Goal: Find specific page/section: Find specific page/section

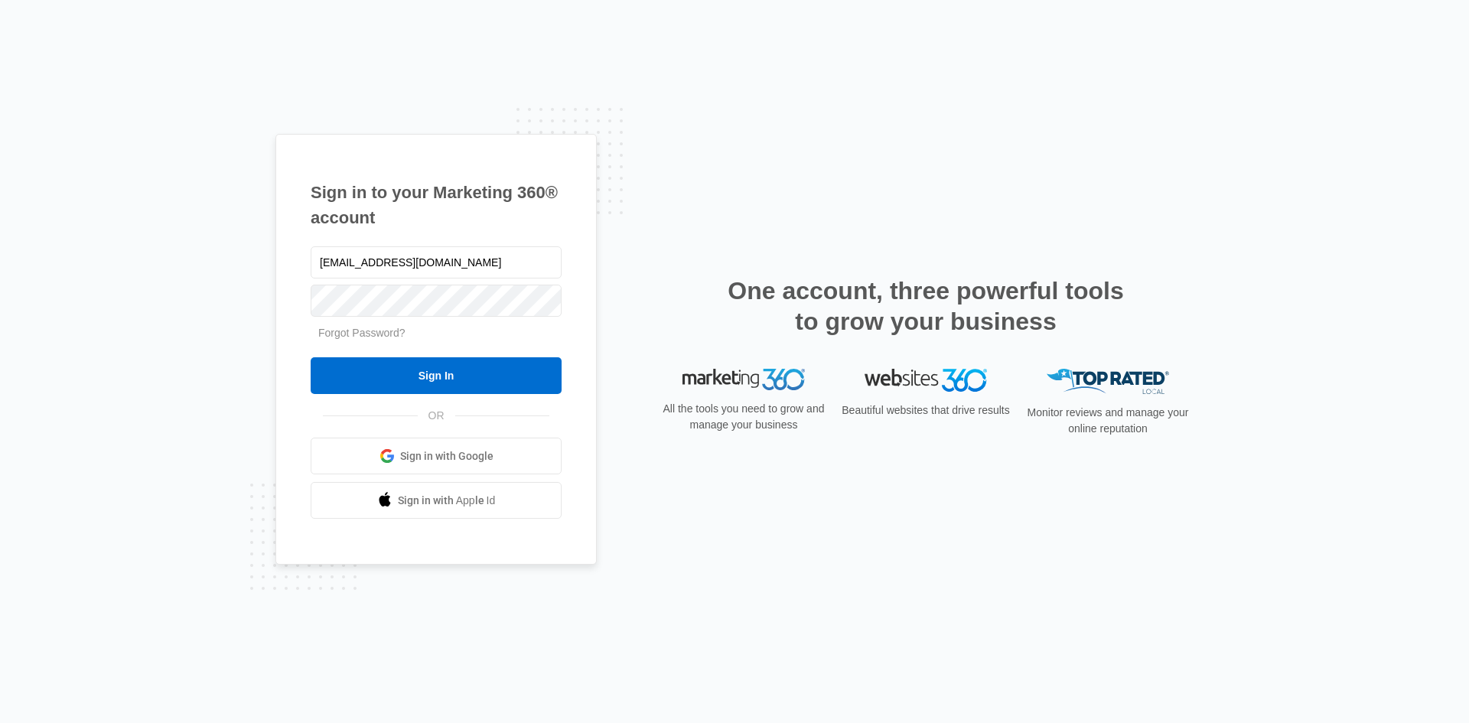
click at [435, 369] on input "Sign In" at bounding box center [436, 375] width 251 height 37
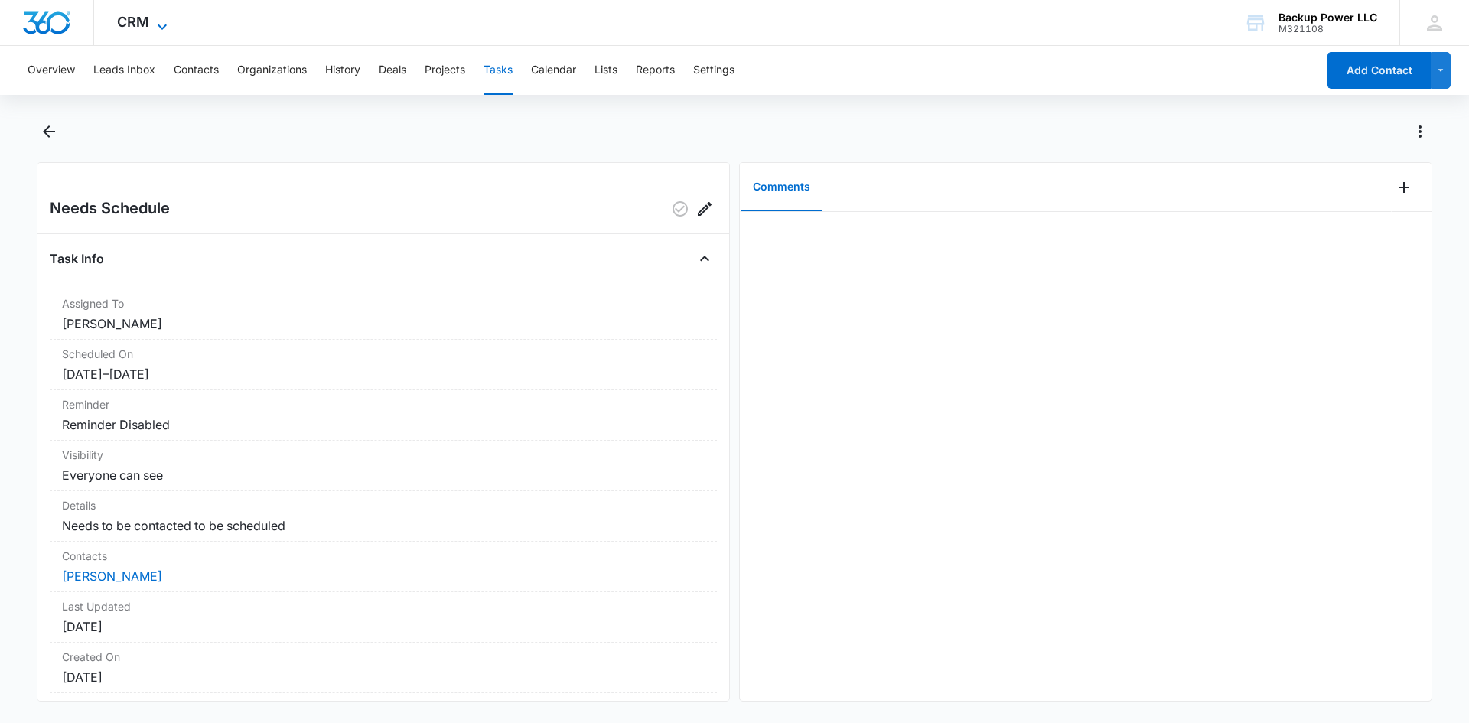
click at [145, 29] on span "CRM" at bounding box center [133, 22] width 32 height 16
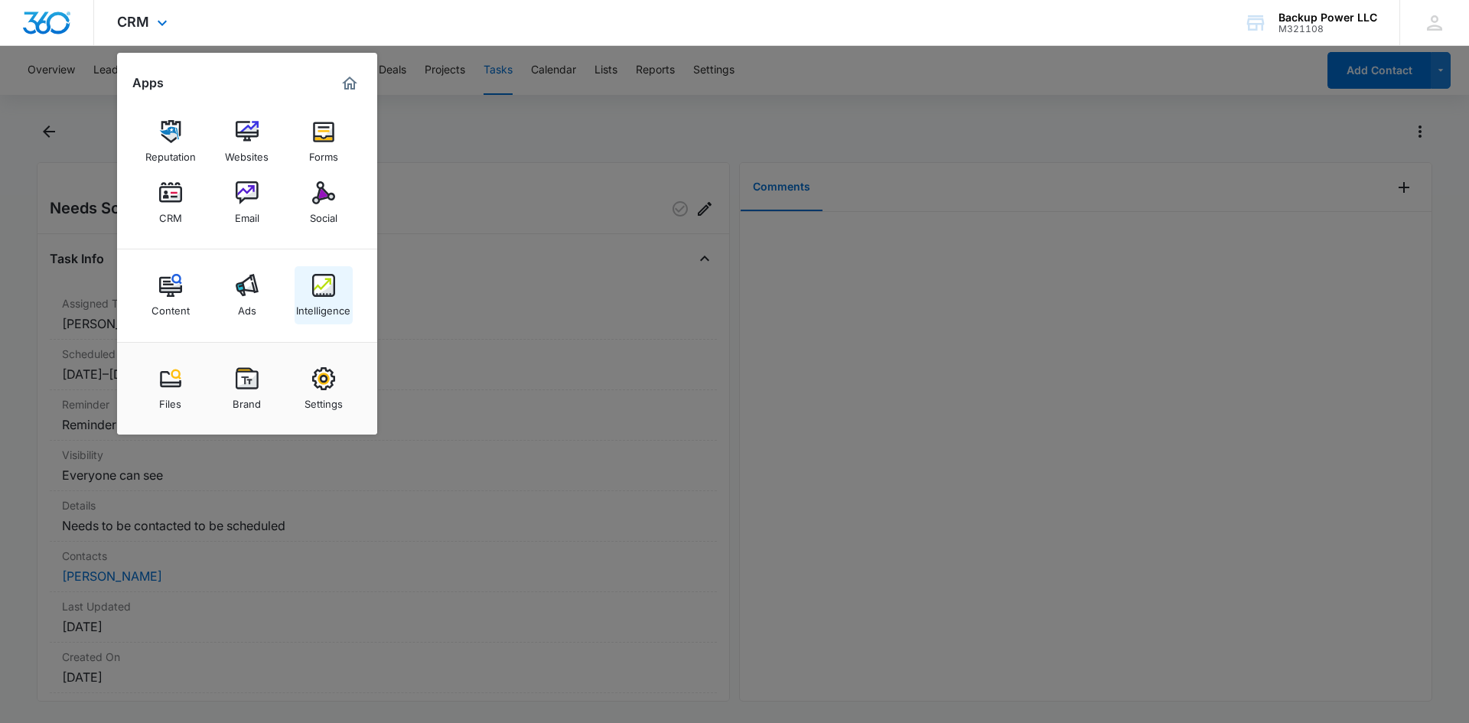
click at [336, 304] on div "Intelligence" at bounding box center [323, 307] width 54 height 20
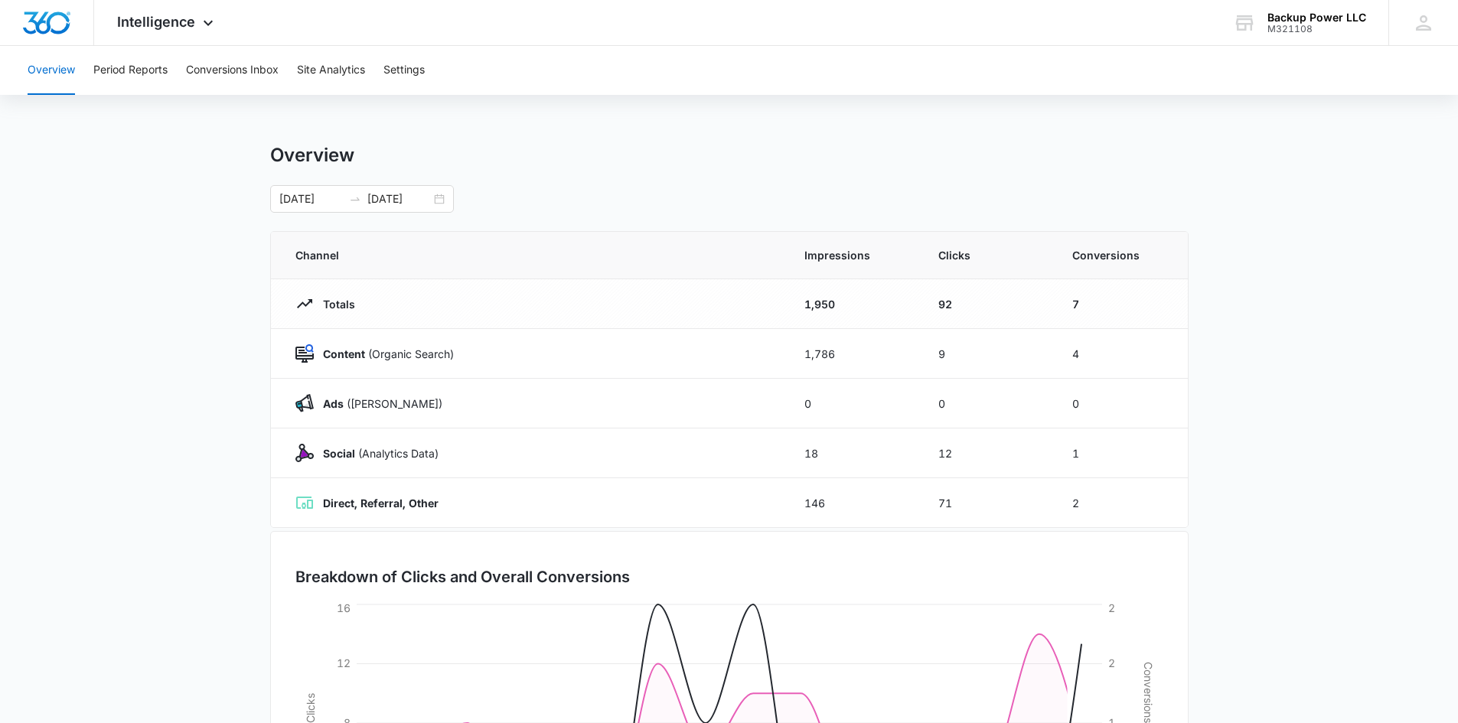
click at [282, 73] on div "Overview Period Reports Conversions Inbox Site Analytics Settings" at bounding box center [728, 70] width 1421 height 49
click at [258, 73] on button "Conversions Inbox" at bounding box center [232, 70] width 93 height 49
